Goal: Task Accomplishment & Management: Complete application form

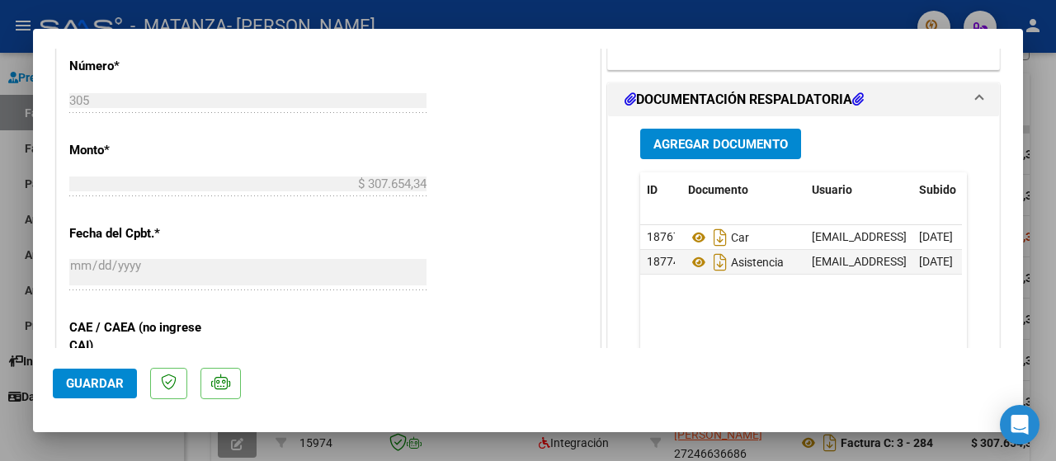
scroll to position [879, 0]
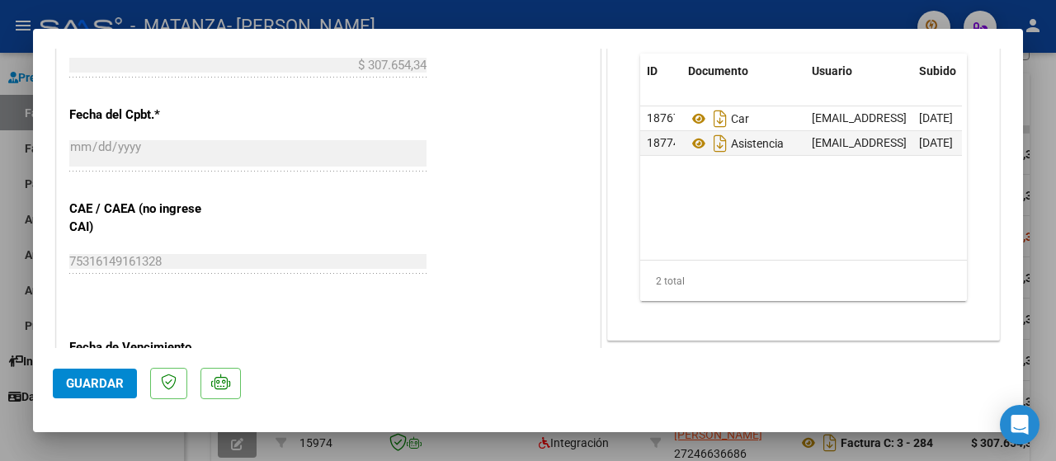
click at [10, 192] on div at bounding box center [528, 230] width 1056 height 461
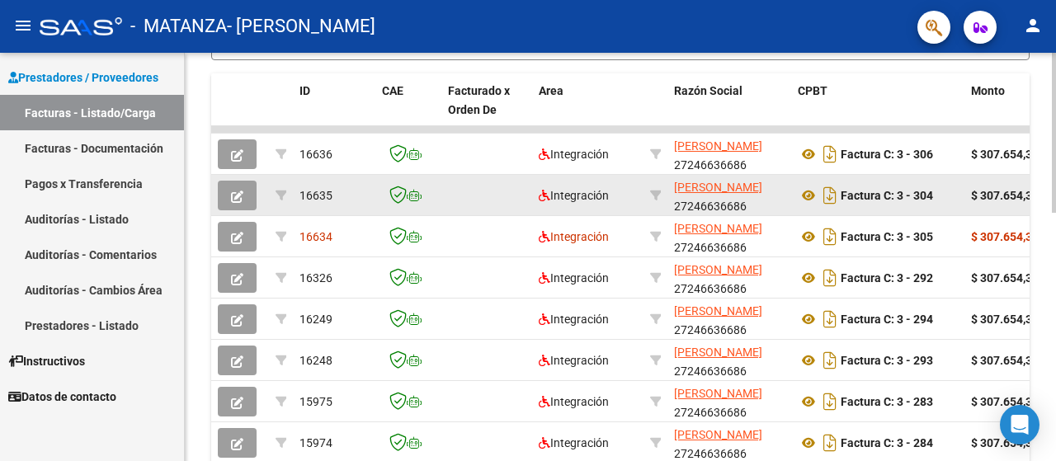
click at [238, 197] on icon "button" at bounding box center [237, 197] width 12 height 12
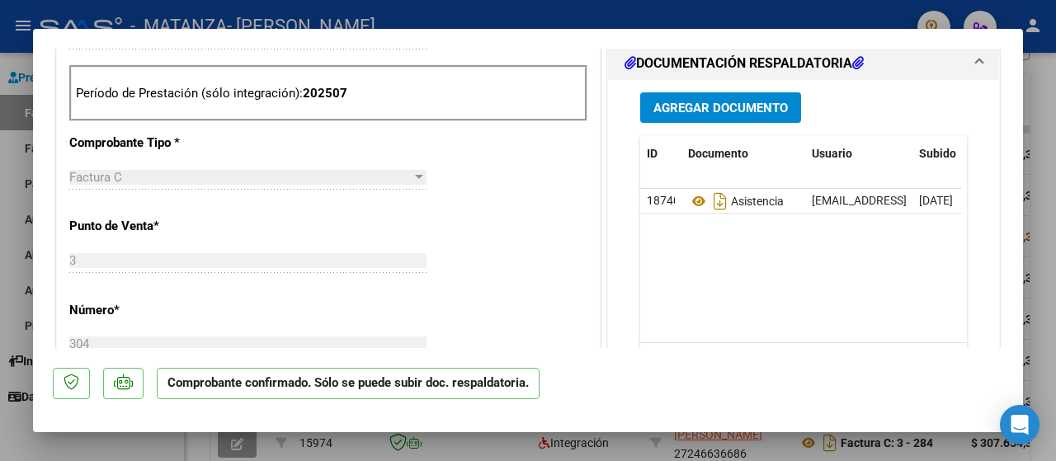
scroll to position [440, 0]
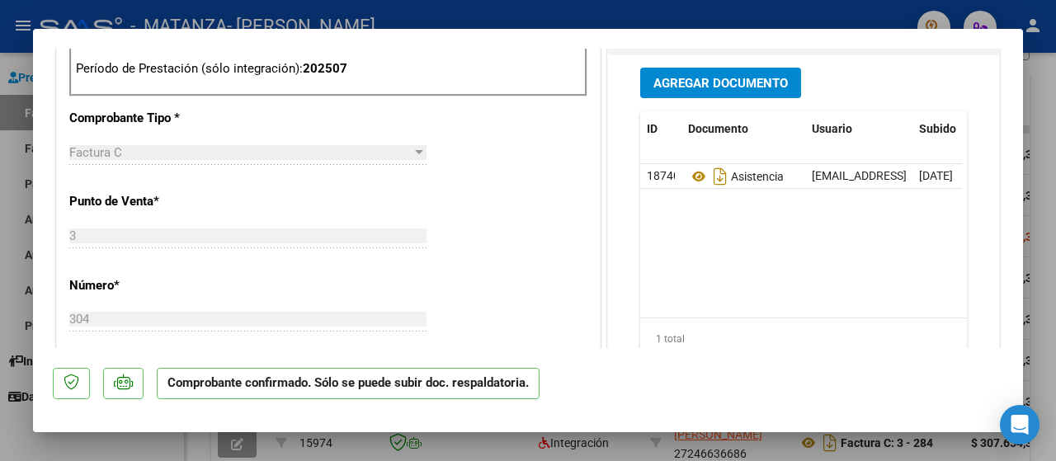
click at [8, 252] on div at bounding box center [528, 230] width 1056 height 461
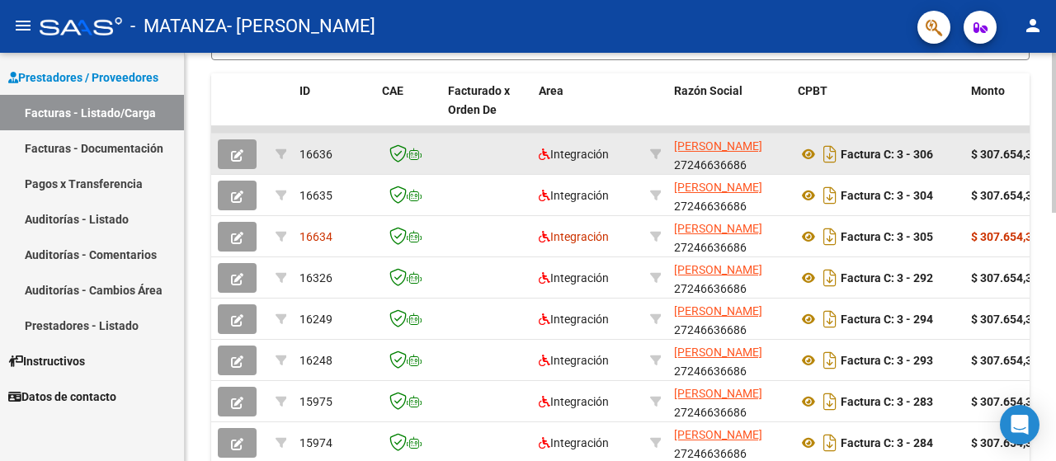
click at [250, 162] on button "button" at bounding box center [237, 154] width 39 height 30
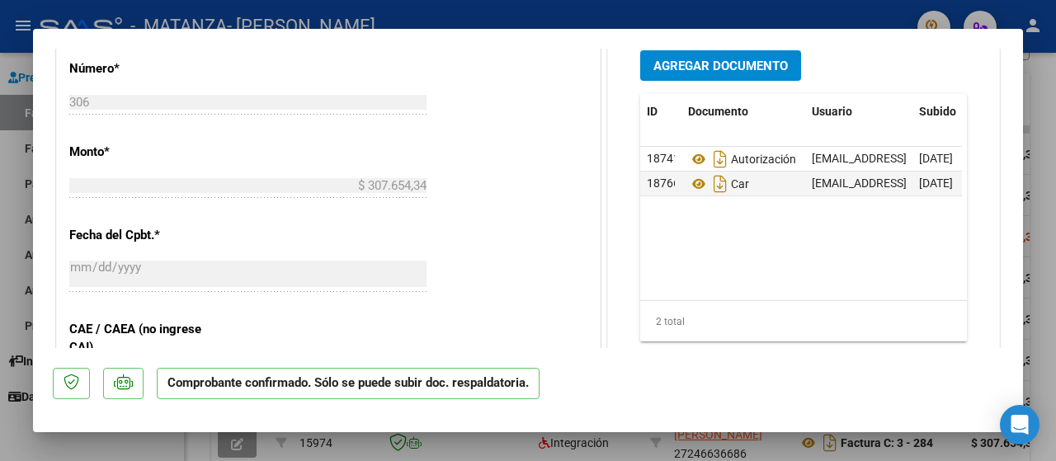
scroll to position [660, 0]
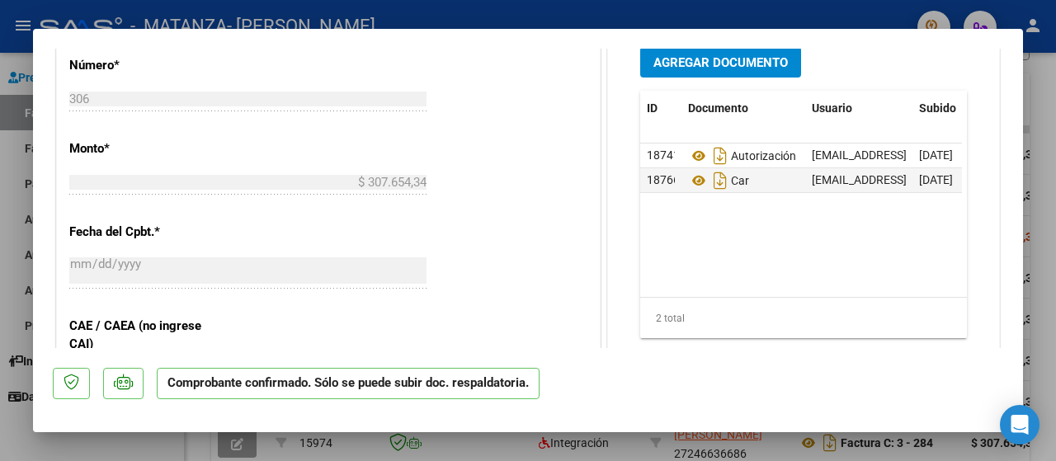
click at [16, 167] on div at bounding box center [528, 230] width 1056 height 461
type input "$ 0,00"
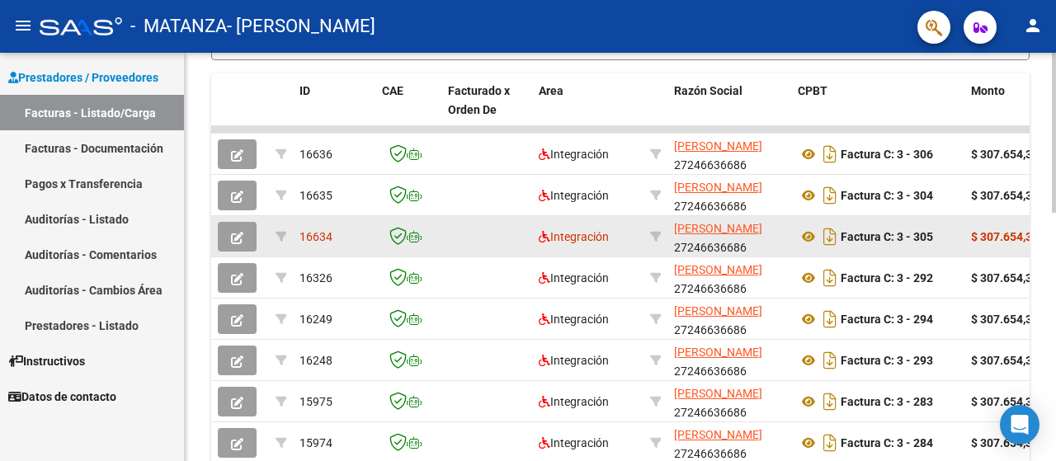
click at [243, 237] on icon "button" at bounding box center [237, 238] width 12 height 12
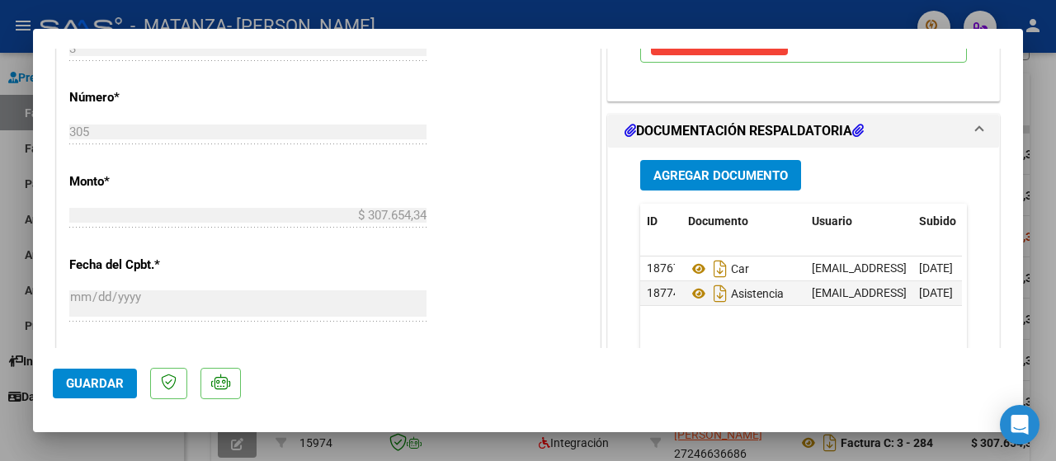
scroll to position [770, 0]
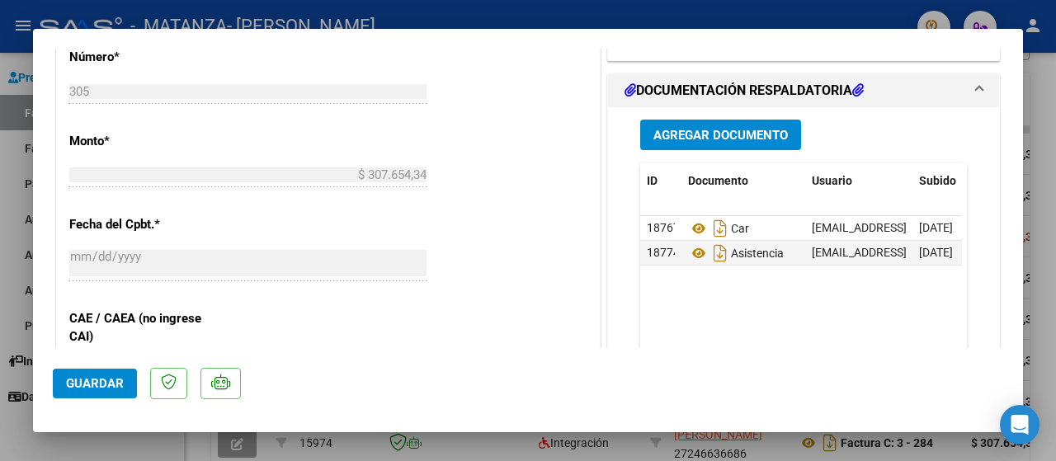
click at [7, 189] on div at bounding box center [528, 230] width 1056 height 461
